Goal: Use online tool/utility: Utilize a website feature to perform a specific function

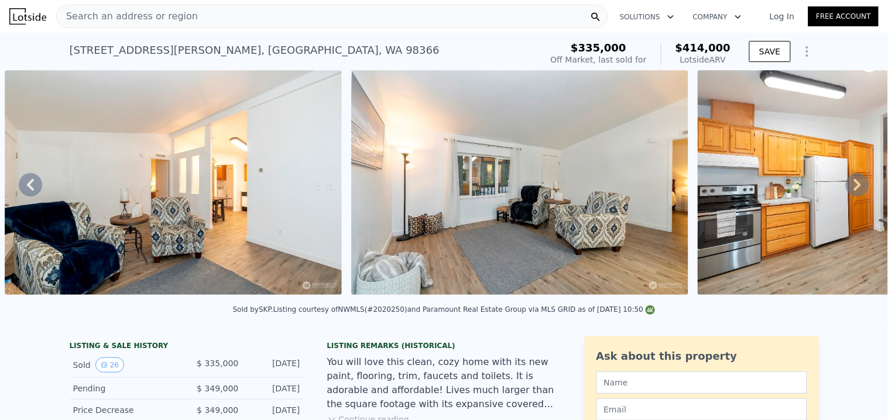
click at [272, 21] on div "Search an address or region" at bounding box center [332, 16] width 552 height 23
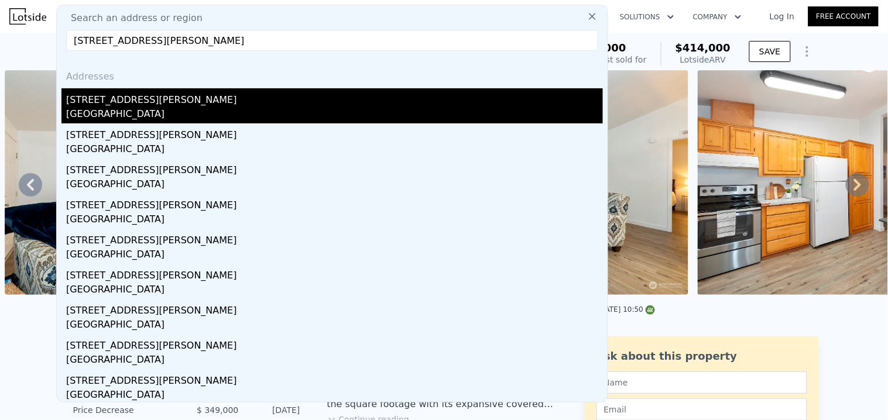
type input "[STREET_ADDRESS][PERSON_NAME]"
click at [145, 94] on div "[STREET_ADDRESS][PERSON_NAME]" at bounding box center [334, 97] width 537 height 19
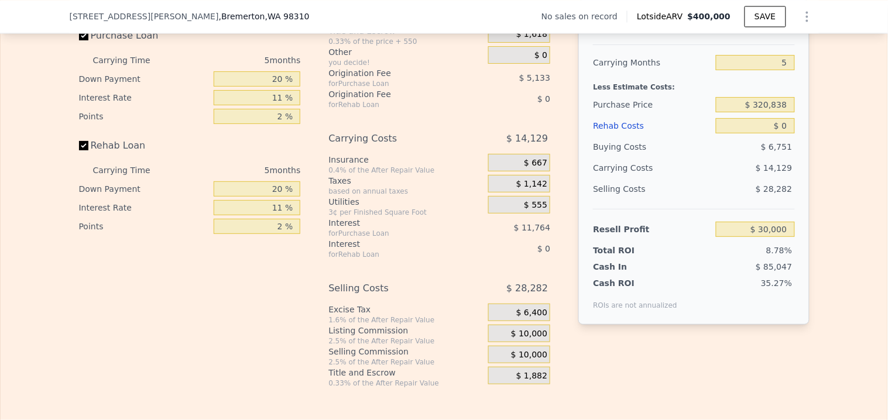
scroll to position [1688, 0]
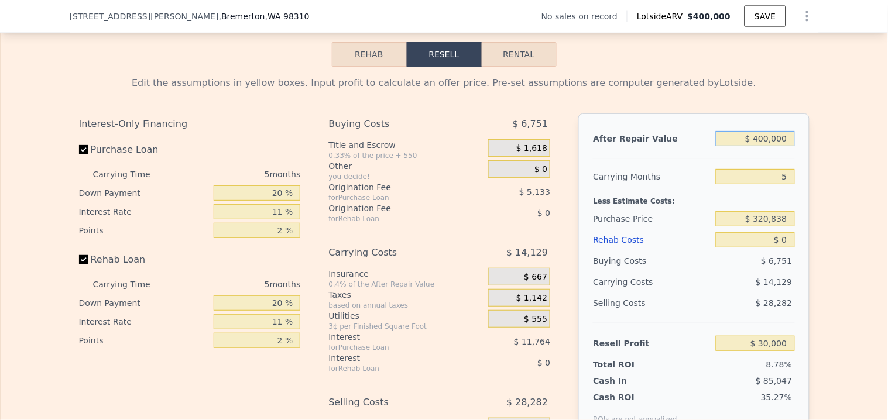
drag, startPoint x: 785, startPoint y: 159, endPoint x: 759, endPoint y: 162, distance: 26.0
click at [759, 146] on input "$ 400,000" at bounding box center [755, 138] width 78 height 15
type input "$ 41"
type input "-$ 341,563"
type input "$ 4,158"
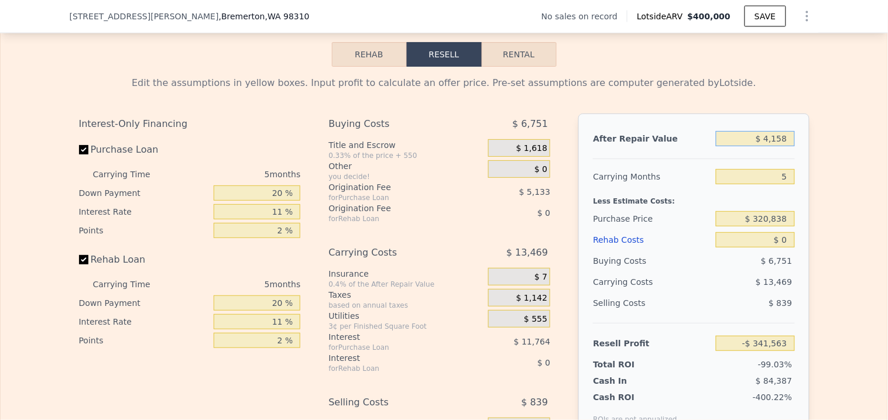
type input "-$ 337,739"
type input "$ 41,580"
type input "-$ 302,973"
type input "$ 415,800"
type input "$ 44,678"
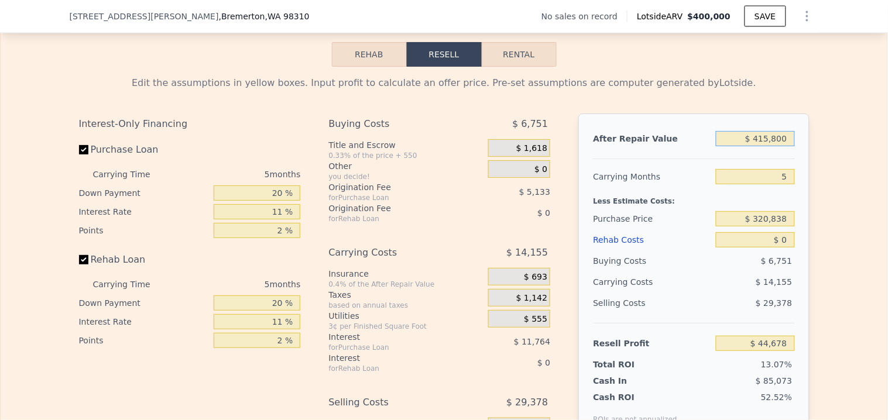
type input "$ 415,800"
click at [764, 184] on input "5" at bounding box center [755, 176] width 78 height 15
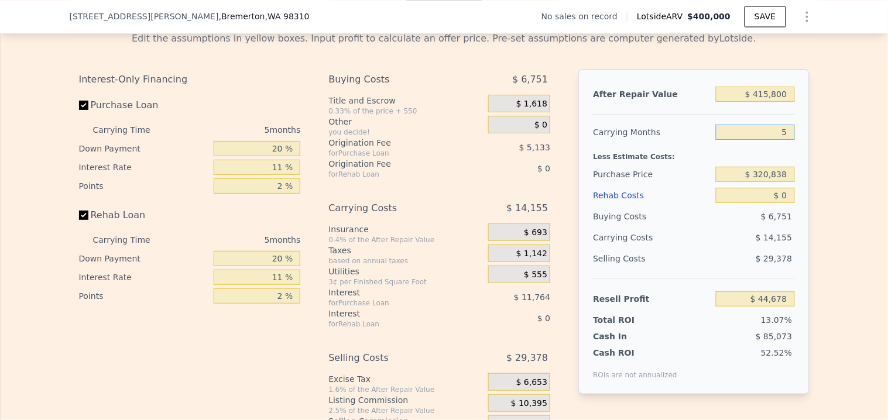
scroll to position [1753, 0]
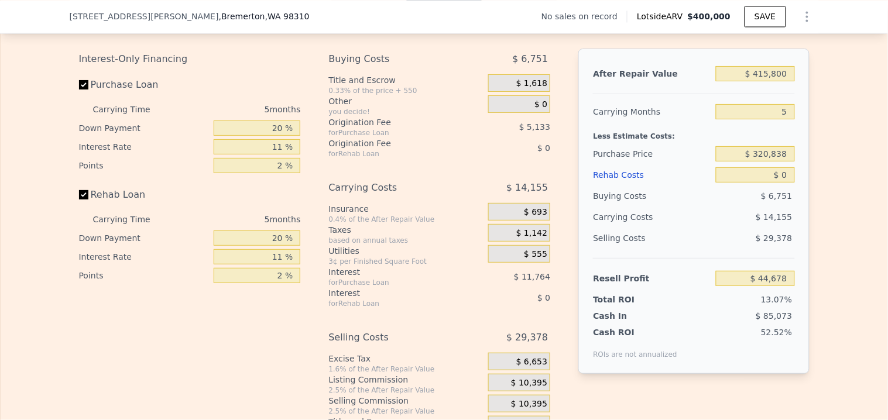
click at [791, 178] on div "After Repair Value $ 415,800 Carrying Months 5 Less Estimate Costs: Purchase Pr…" at bounding box center [694, 212] width 231 height 326
drag, startPoint x: 785, startPoint y: 176, endPoint x: 754, endPoint y: 176, distance: 30.5
click at [754, 162] on input "$ 320,838" at bounding box center [755, 153] width 78 height 15
type input "$ 250,000"
click at [786, 183] on input "$ 0" at bounding box center [755, 174] width 78 height 15
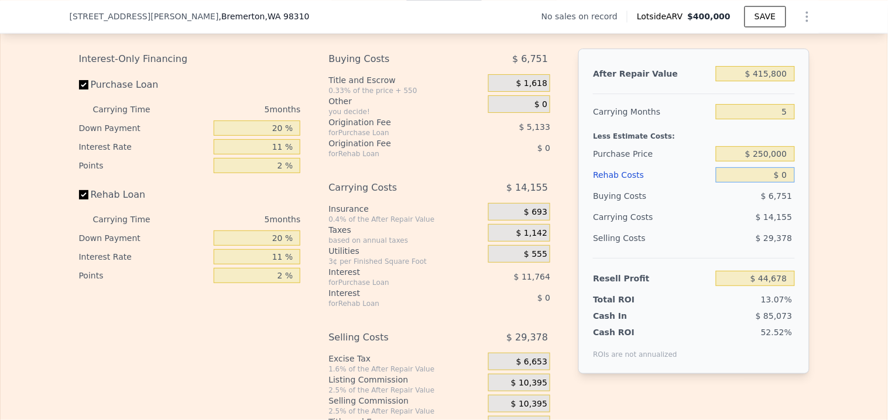
type input "$ 119,484"
type input "$ 1"
type input "$ 119,483"
type input "$ 10"
type input "$ 119,474"
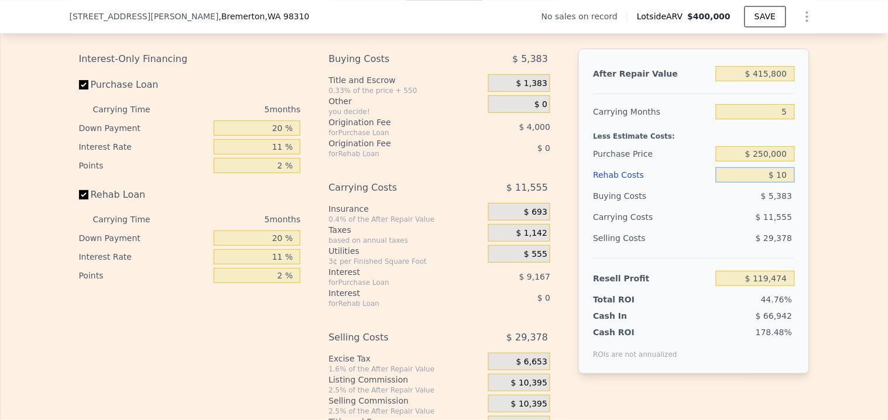
type input "$ 100"
type input "$ 119,377"
type input "$ 1,000"
type input "$ 118,433"
type input "$ 10,000"
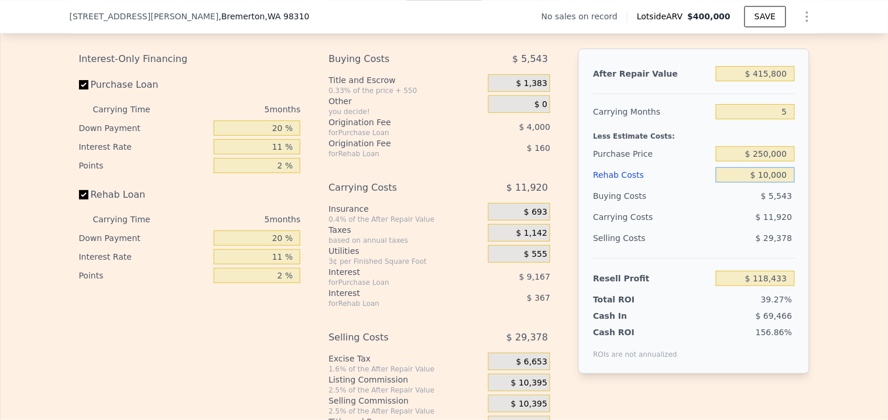
type input "$ 108,959"
type input "$ 100,000"
type input "$ 14,219"
type input "$ 100,000"
click at [785, 162] on input "$ 250,000" at bounding box center [755, 153] width 78 height 15
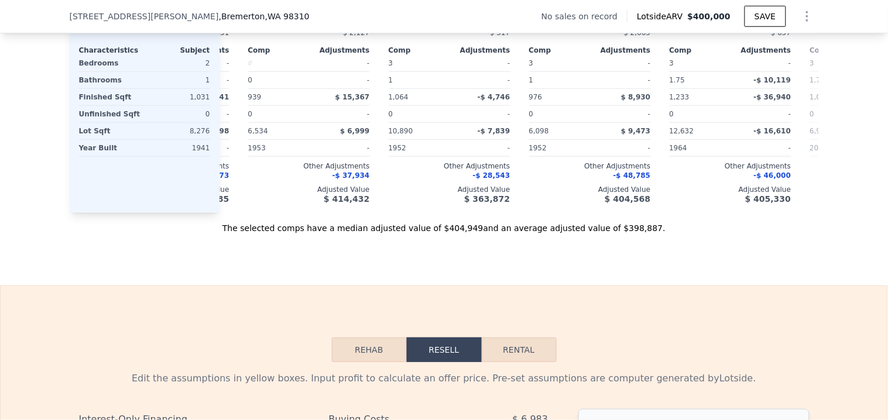
scroll to position [1558, 0]
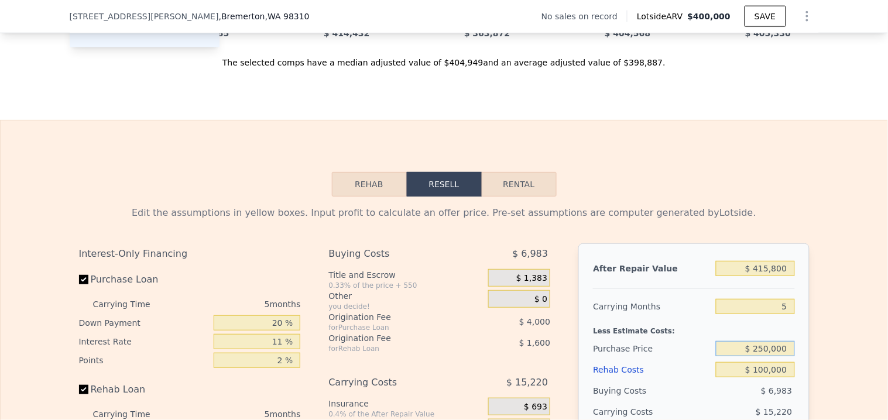
click at [373, 197] on button "Rehab" at bounding box center [369, 184] width 75 height 25
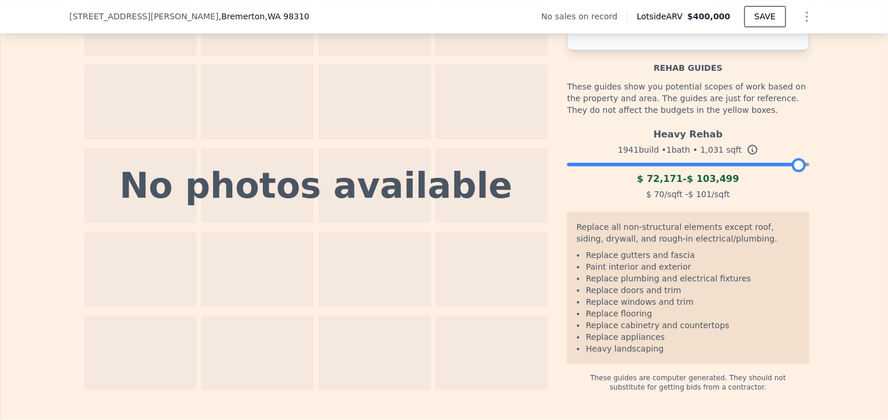
scroll to position [1812, 0]
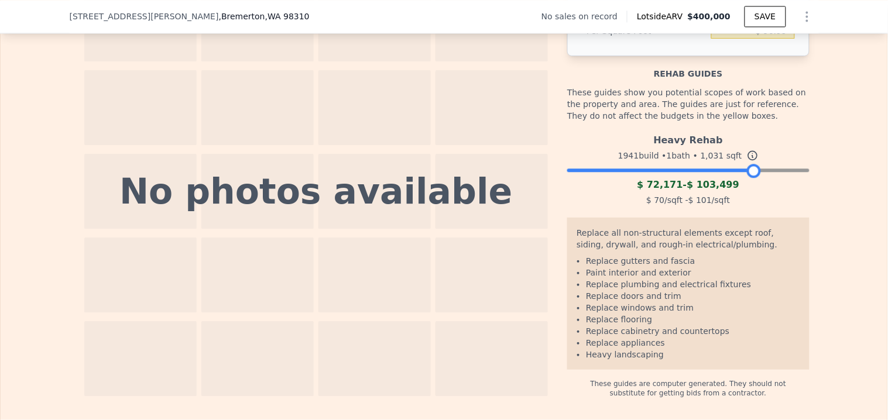
drag, startPoint x: 797, startPoint y: 184, endPoint x: 750, endPoint y: 184, distance: 47.4
click at [750, 184] on div "Heavy Rehab 1941 build • 1 bath • 1,031 sqft $ 72,171 - $ 103,499 $ 70 /sqft - …" at bounding box center [688, 169] width 242 height 80
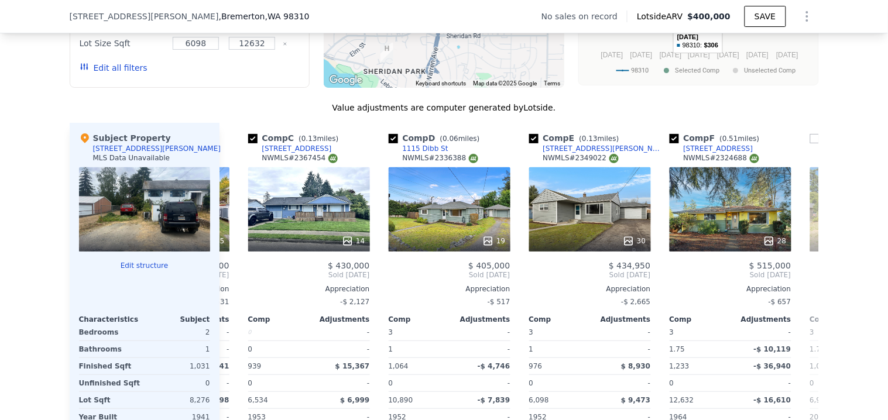
scroll to position [966, 0]
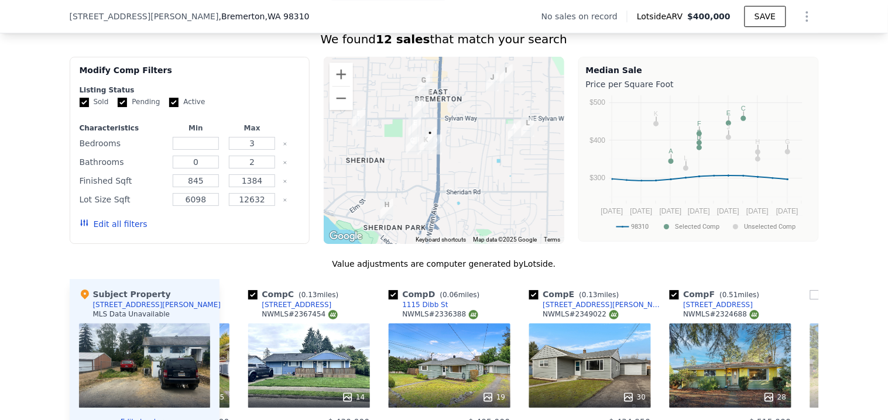
type input "$ 0"
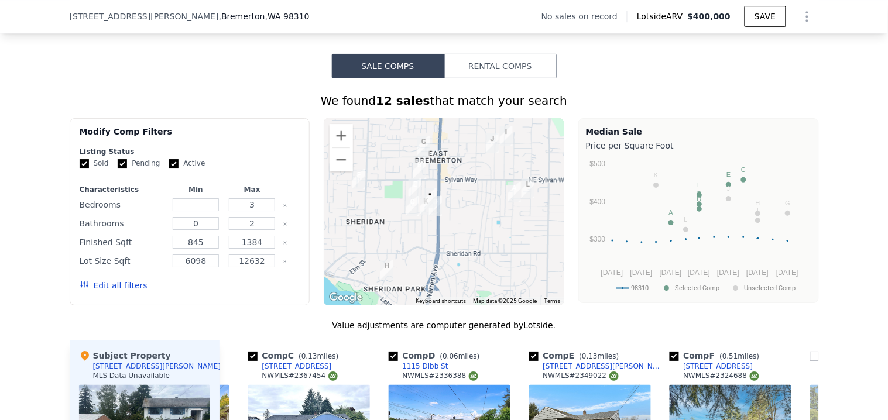
scroll to position [836, 0]
